Goal: Use online tool/utility: Utilize a website feature to perform a specific function

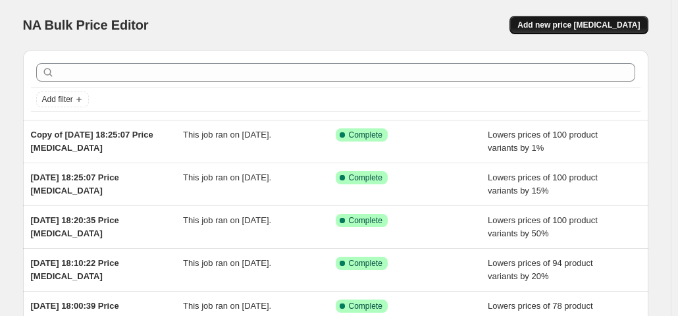
click at [553, 29] on span "Add new price [MEDICAL_DATA]" at bounding box center [578, 25] width 122 height 11
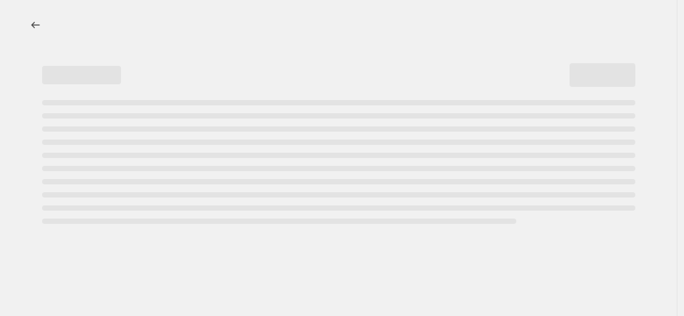
select select "percentage"
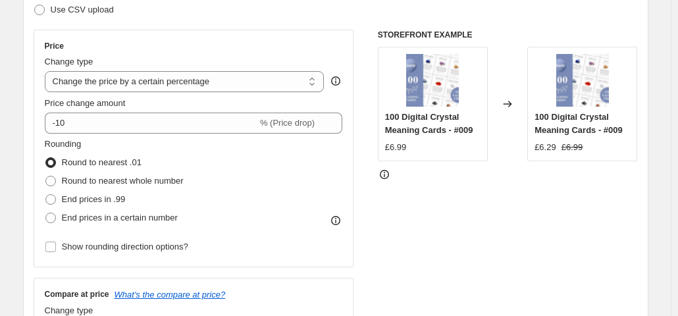
scroll to position [218, 0]
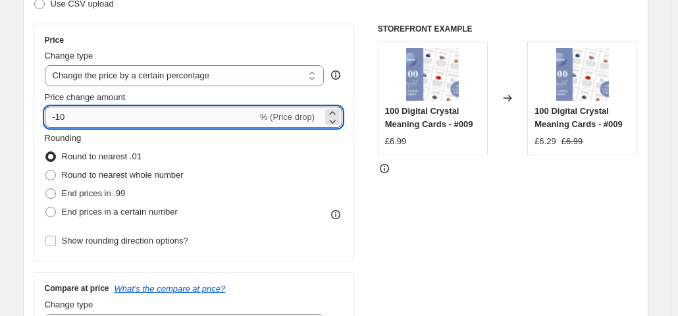
click at [139, 122] on input "-10" at bounding box center [151, 117] width 213 height 21
type input "-1"
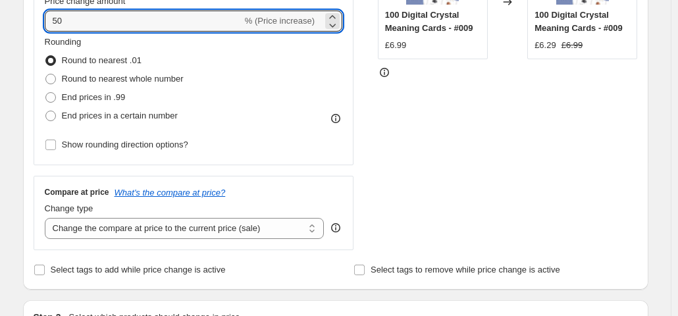
scroll to position [338, 0]
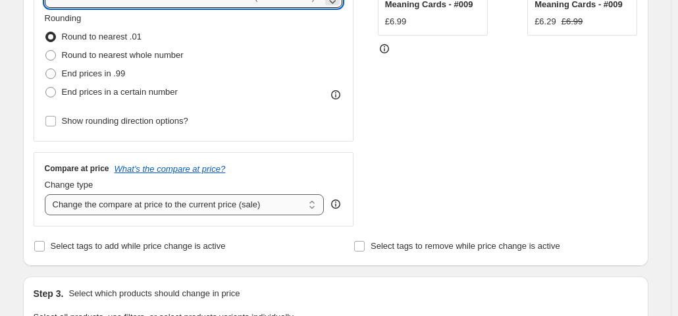
type input "50"
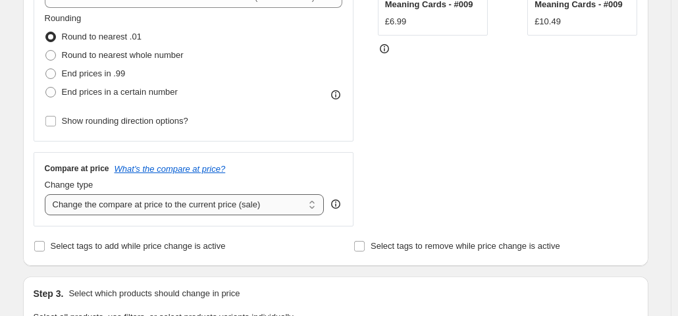
click at [226, 203] on select "Change the compare at price to the current price (sale) Change the compare at p…" at bounding box center [185, 204] width 280 height 21
select select "remove"
click at [47, 194] on select "Change the compare at price to the current price (sale) Change the compare at p…" at bounding box center [185, 204] width 280 height 21
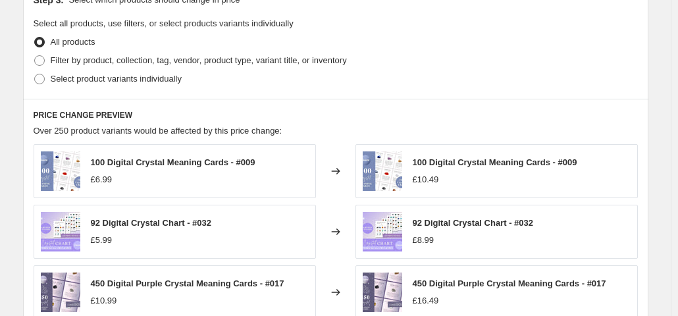
scroll to position [648, 0]
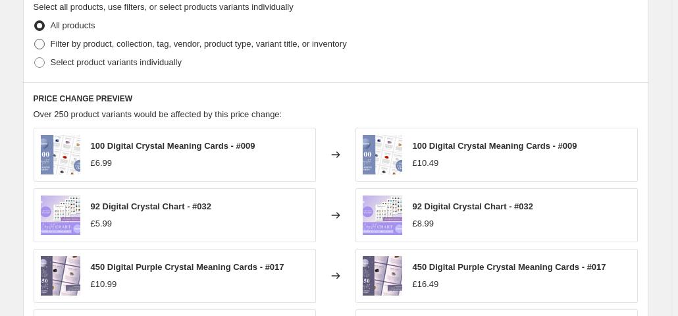
click at [300, 42] on span "Filter by product, collection, tag, vendor, product type, variant title, or inv…" at bounding box center [199, 44] width 296 height 10
click at [35, 39] on input "Filter by product, collection, tag, vendor, product type, variant title, or inv…" at bounding box center [34, 39] width 1 height 1
radio input "true"
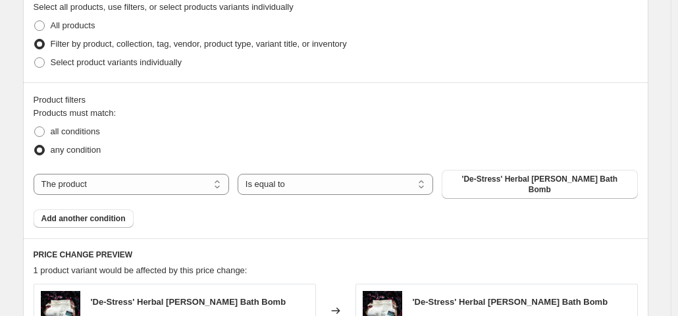
click at [161, 165] on div "Products must match: all conditions any condition The product The product's col…" at bounding box center [336, 167] width 604 height 121
click at [158, 182] on select "The product The product's collection The product's tag The product's vendor The…" at bounding box center [131, 184] width 195 height 21
select select "collection"
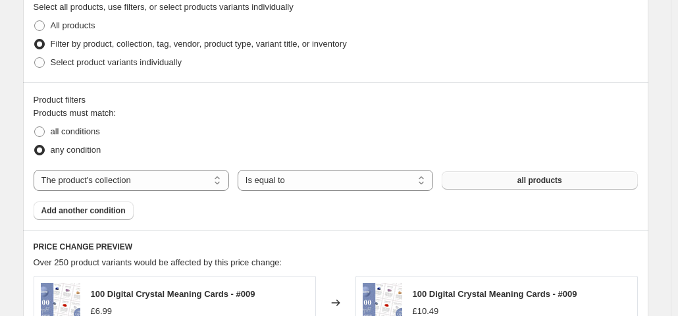
click at [533, 180] on span "all products" at bounding box center [539, 180] width 45 height 11
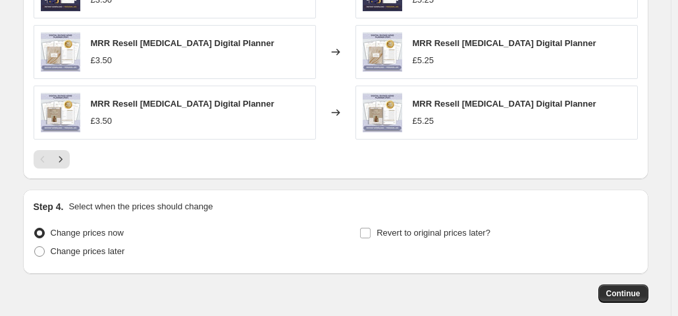
scroll to position [1073, 0]
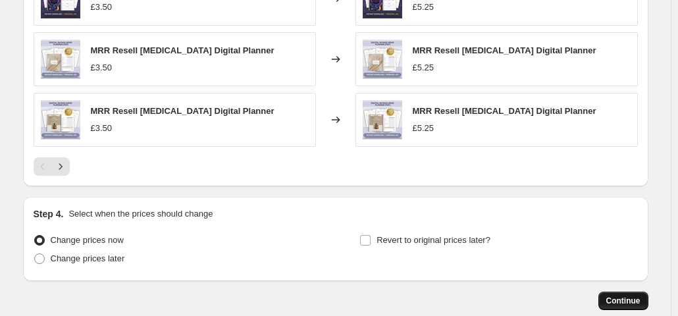
click at [627, 301] on span "Continue" at bounding box center [623, 300] width 34 height 11
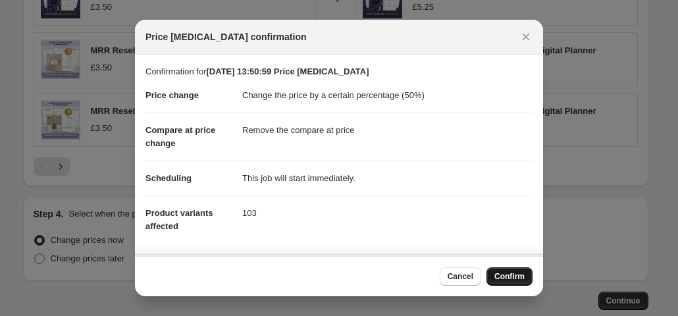
click at [520, 272] on span "Confirm" at bounding box center [509, 276] width 30 height 11
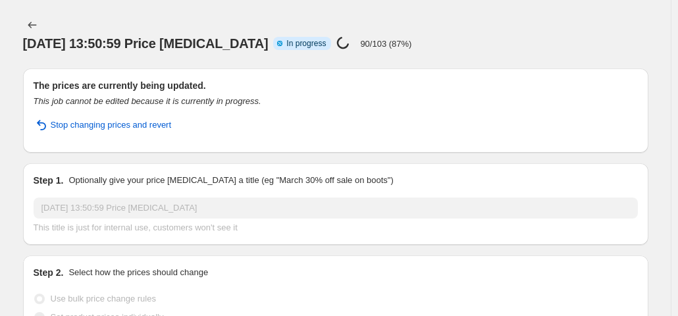
select select "percentage"
select select "remove"
select select "collection"
